Goal: Task Accomplishment & Management: Manage account settings

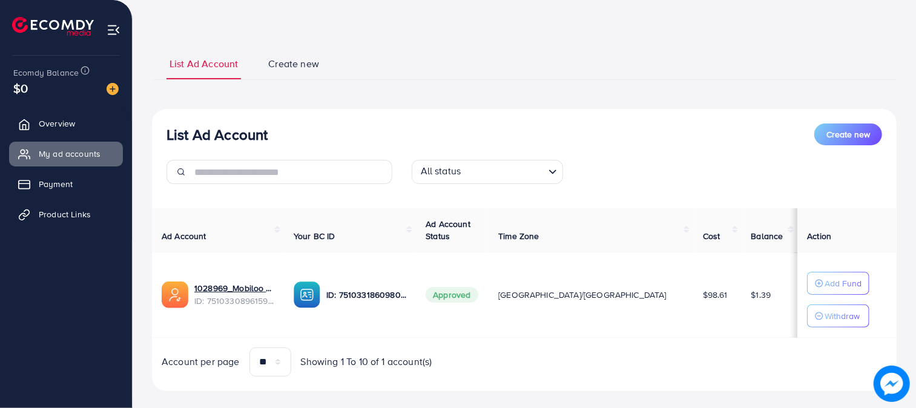
scroll to position [59, 0]
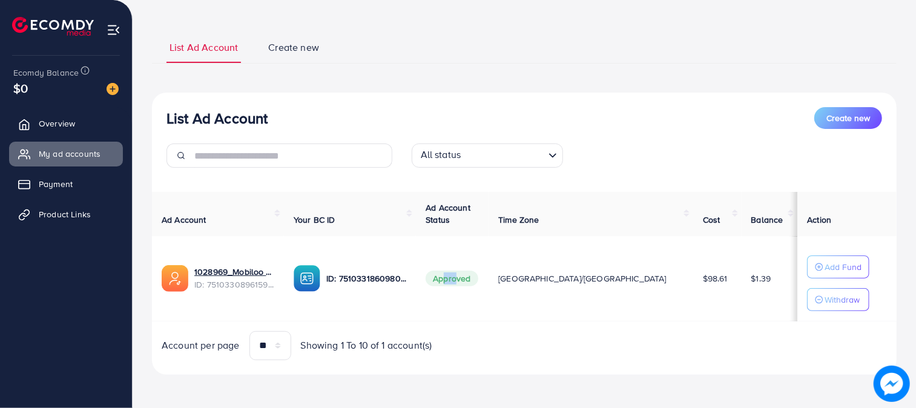
drag, startPoint x: 503, startPoint y: 279, endPoint x: 517, endPoint y: 279, distance: 13.3
click at [478, 279] on span "Approved" at bounding box center [452, 279] width 52 height 16
drag, startPoint x: 654, startPoint y: 277, endPoint x: 665, endPoint y: 279, distance: 11.1
click at [703, 279] on span "$98.61" at bounding box center [715, 279] width 25 height 12
click at [76, 193] on link "Payment" at bounding box center [66, 184] width 114 height 24
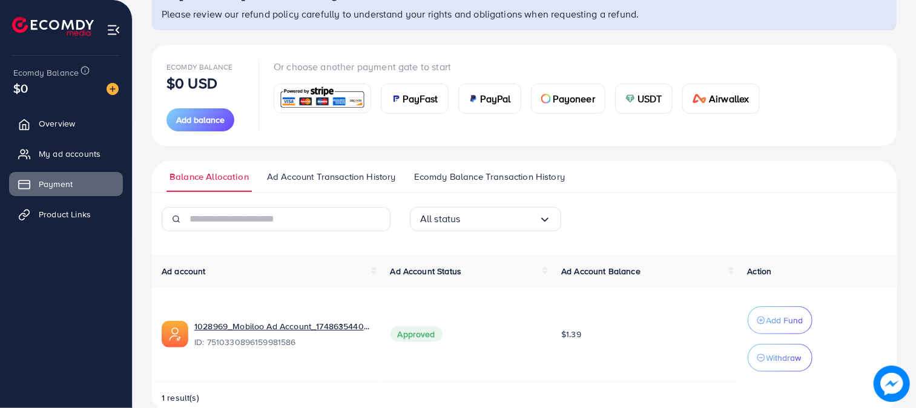
scroll to position [125, 0]
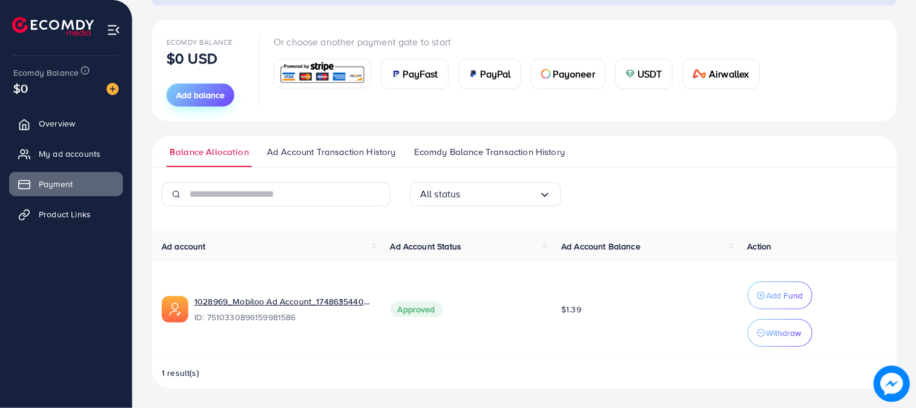
click at [200, 97] on span "Add balance" at bounding box center [200, 95] width 48 height 12
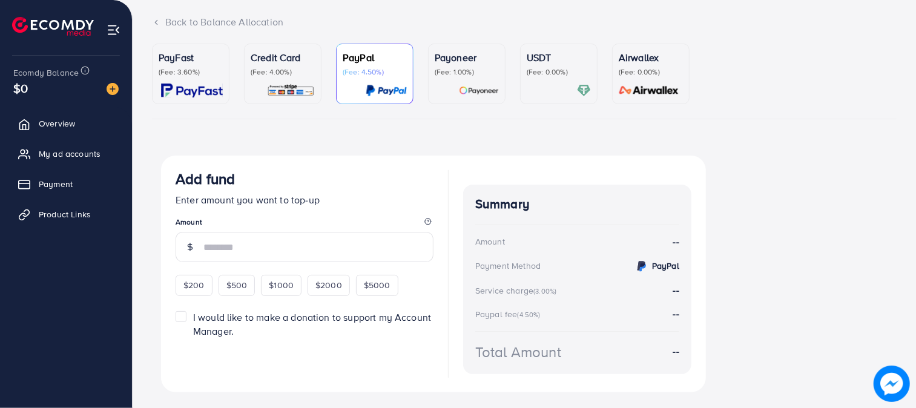
scroll to position [102, 0]
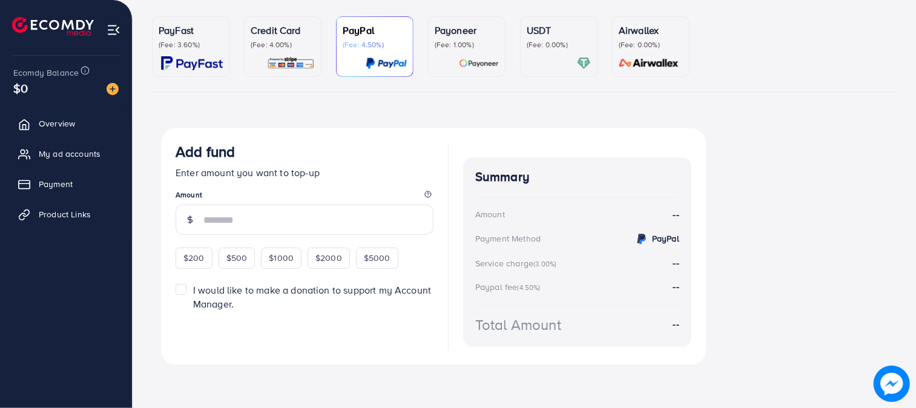
drag, startPoint x: 28, startPoint y: 87, endPoint x: 0, endPoint y: 69, distance: 33.8
click at [0, 69] on div "Ecomdy Balance $0 Switch to Partner Overview My ad accounts Payment Product Lin…" at bounding box center [66, 204] width 133 height 408
click at [235, 220] on input "number" at bounding box center [318, 220] width 230 height 30
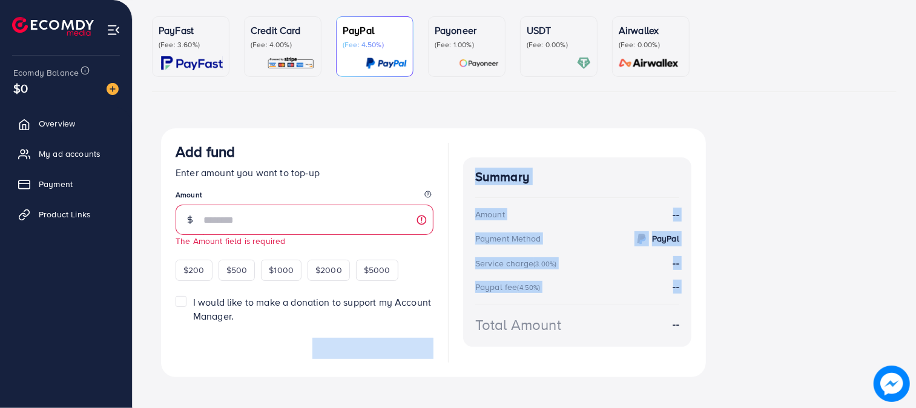
drag, startPoint x: 463, startPoint y: 306, endPoint x: 412, endPoint y: 325, distance: 55.0
click at [412, 325] on div "Add fund Enter amount you want to top-up Amount The Amount field is required $2…" at bounding box center [433, 252] width 545 height 249
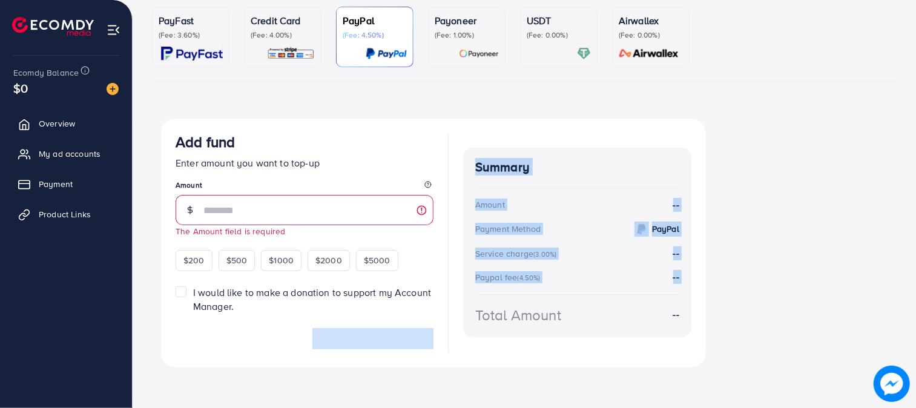
scroll to position [114, 0]
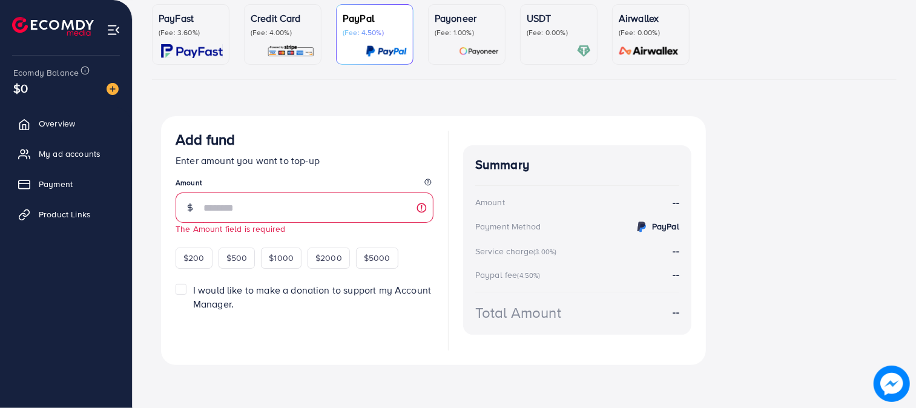
click at [604, 322] on div "Total Amount --" at bounding box center [577, 312] width 204 height 21
click at [73, 151] on span "My ad accounts" at bounding box center [73, 154] width 62 height 12
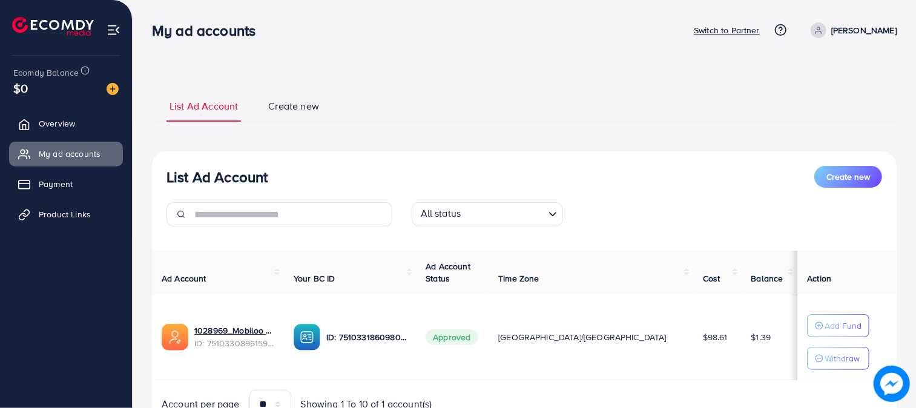
scroll to position [59, 0]
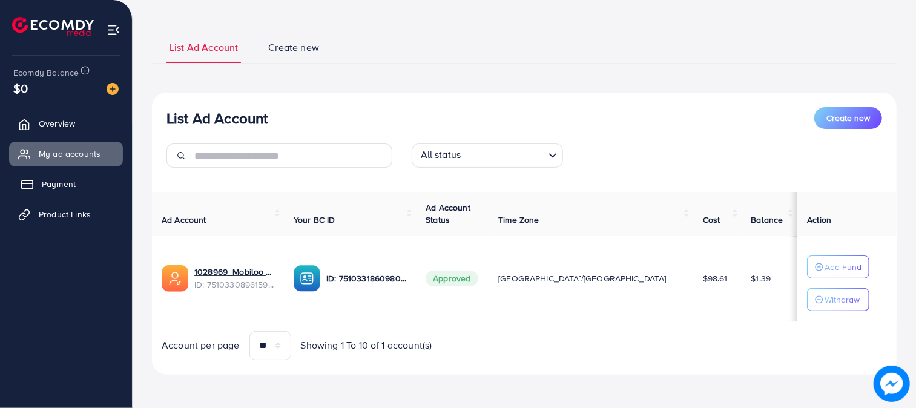
click at [62, 193] on link "Payment" at bounding box center [66, 184] width 114 height 24
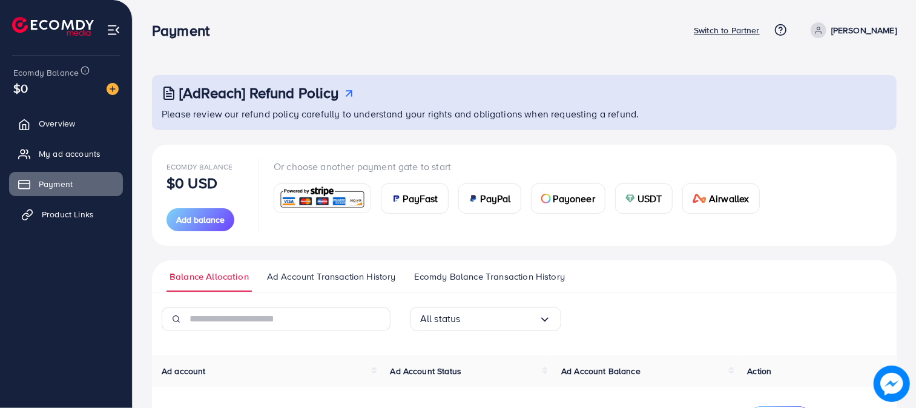
click at [65, 213] on span "Product Links" at bounding box center [68, 214] width 52 height 12
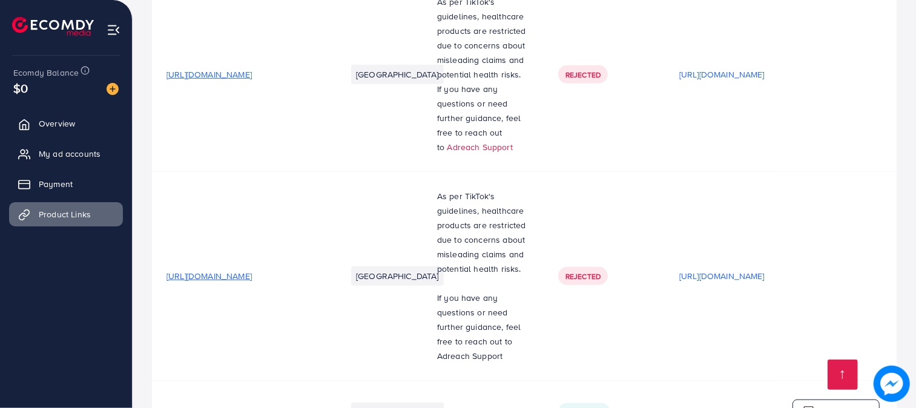
scroll to position [551, 0]
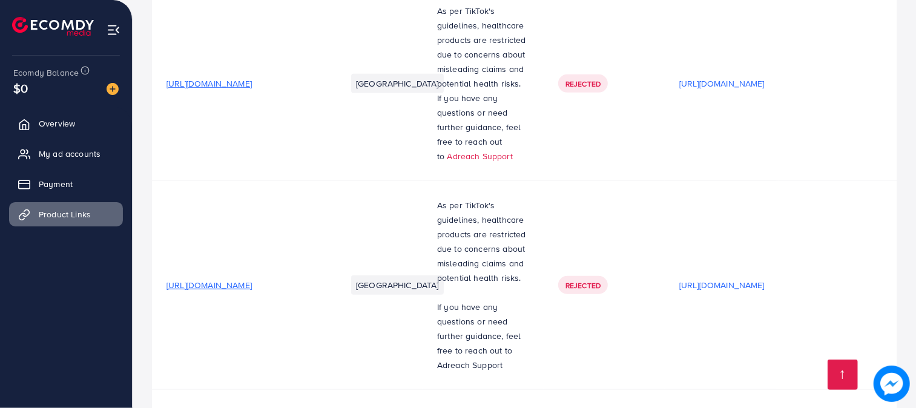
click at [650, 281] on div "Rejected" at bounding box center [604, 285] width 92 height 18
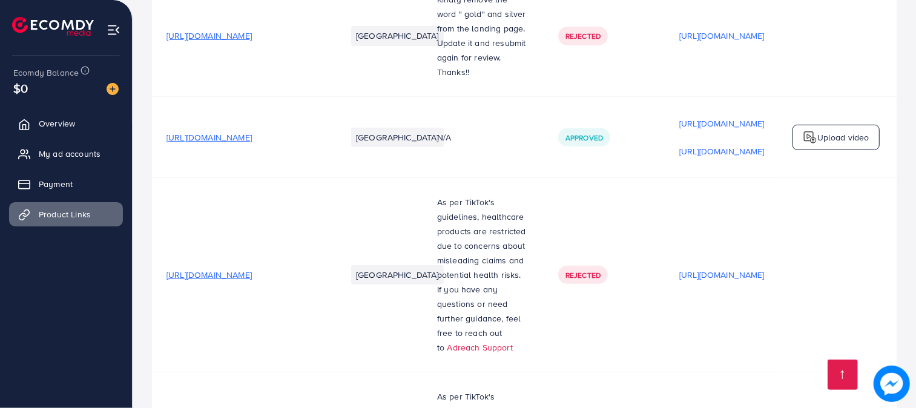
click at [332, 234] on td "[URL][DOMAIN_NAME]" at bounding box center [242, 275] width 180 height 194
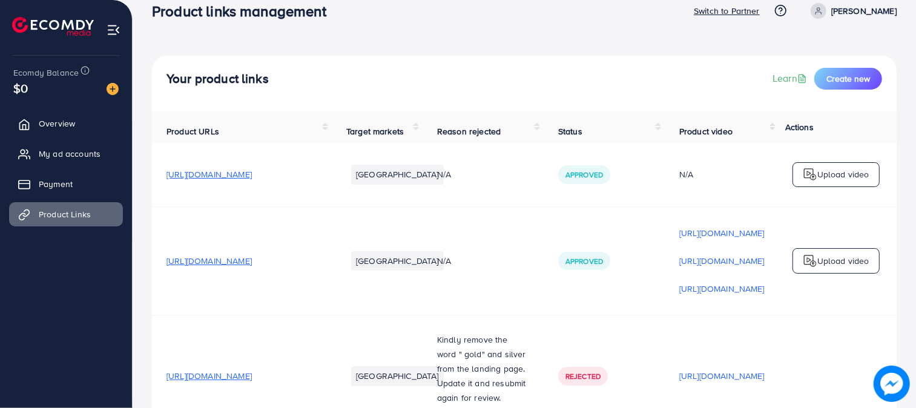
scroll to position [0, 0]
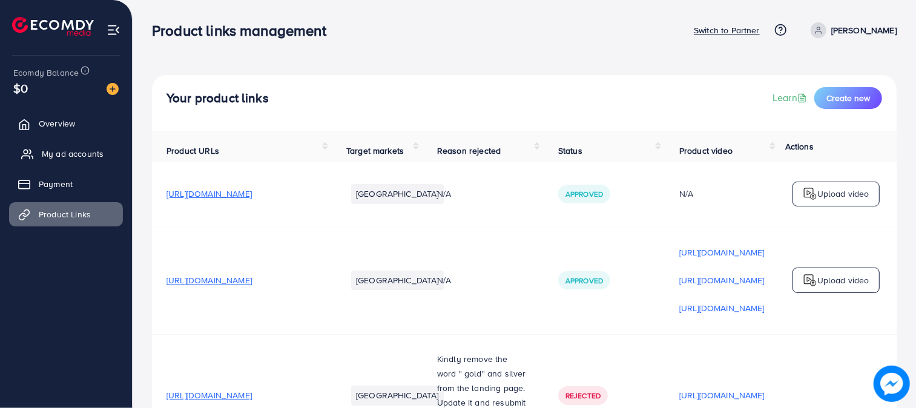
click at [65, 155] on span "My ad accounts" at bounding box center [73, 154] width 62 height 12
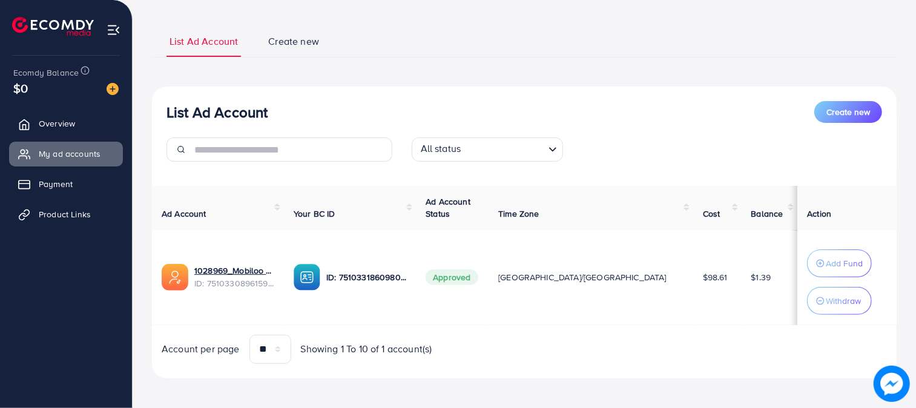
scroll to position [68, 0]
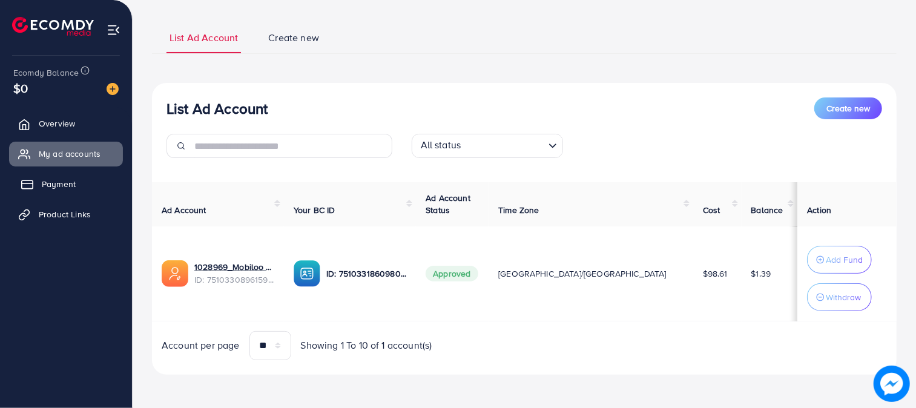
click at [51, 187] on span "Payment" at bounding box center [59, 184] width 34 height 12
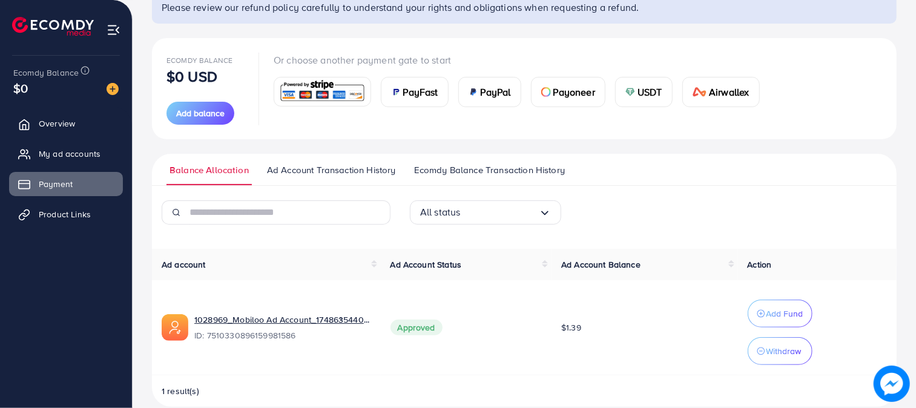
scroll to position [125, 0]
